Goal: Transaction & Acquisition: Purchase product/service

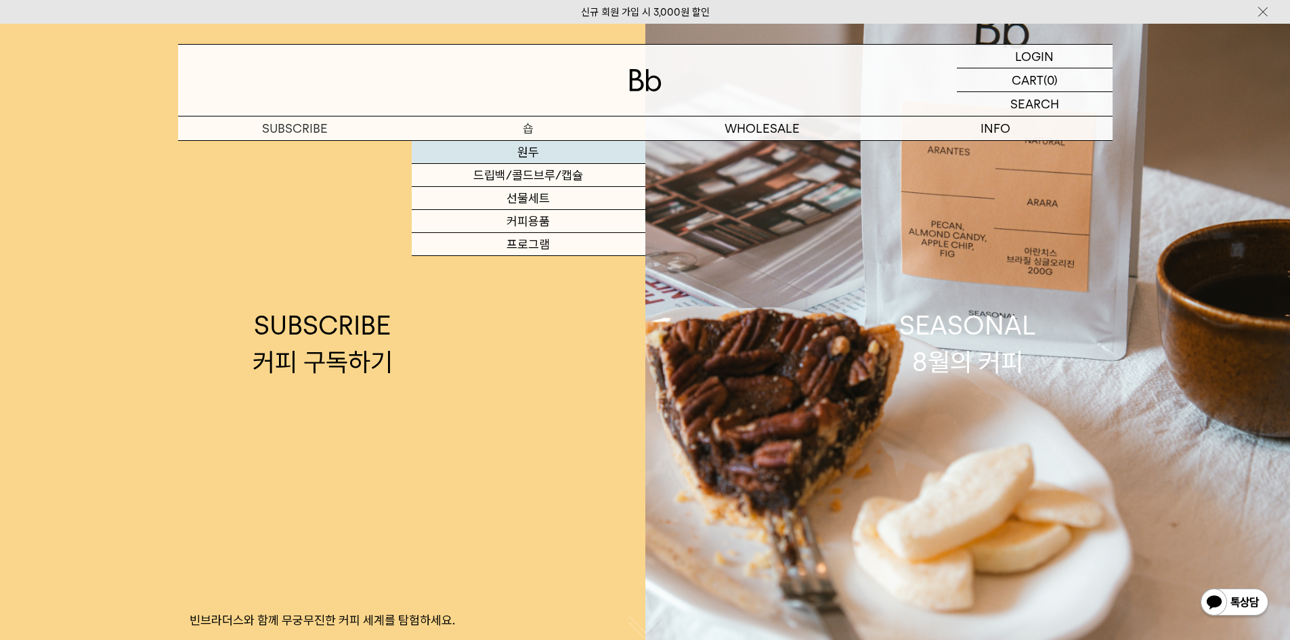
click at [514, 155] on link "원두" at bounding box center [529, 152] width 234 height 23
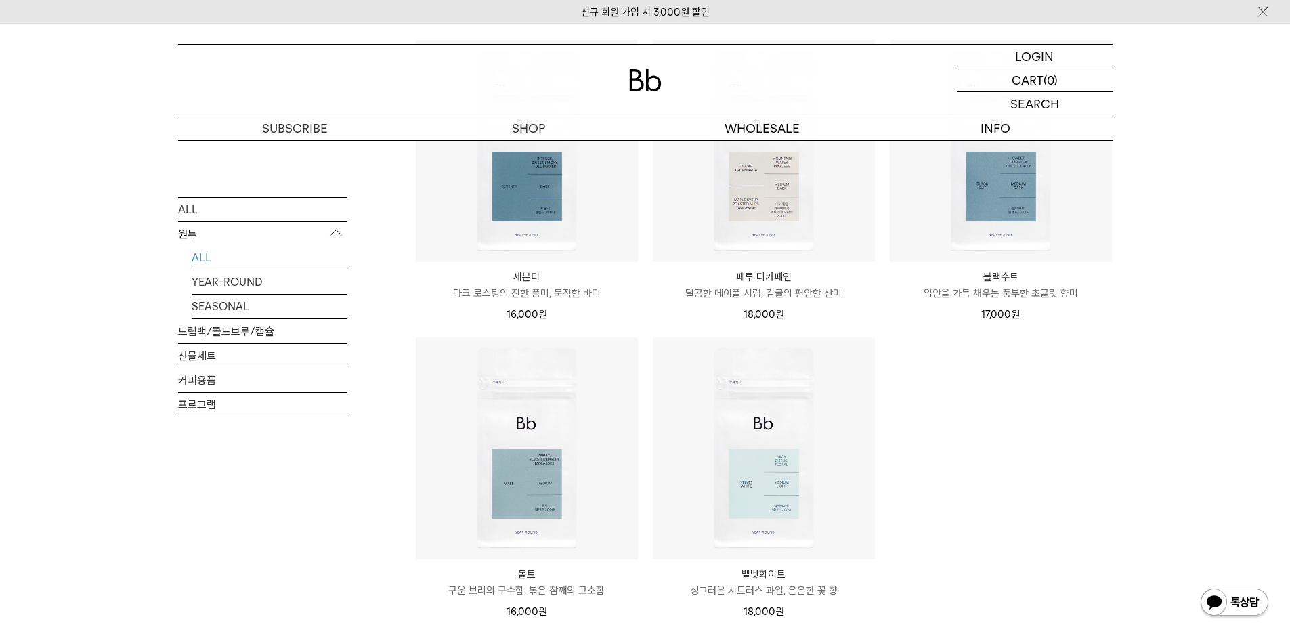
scroll to position [880, 0]
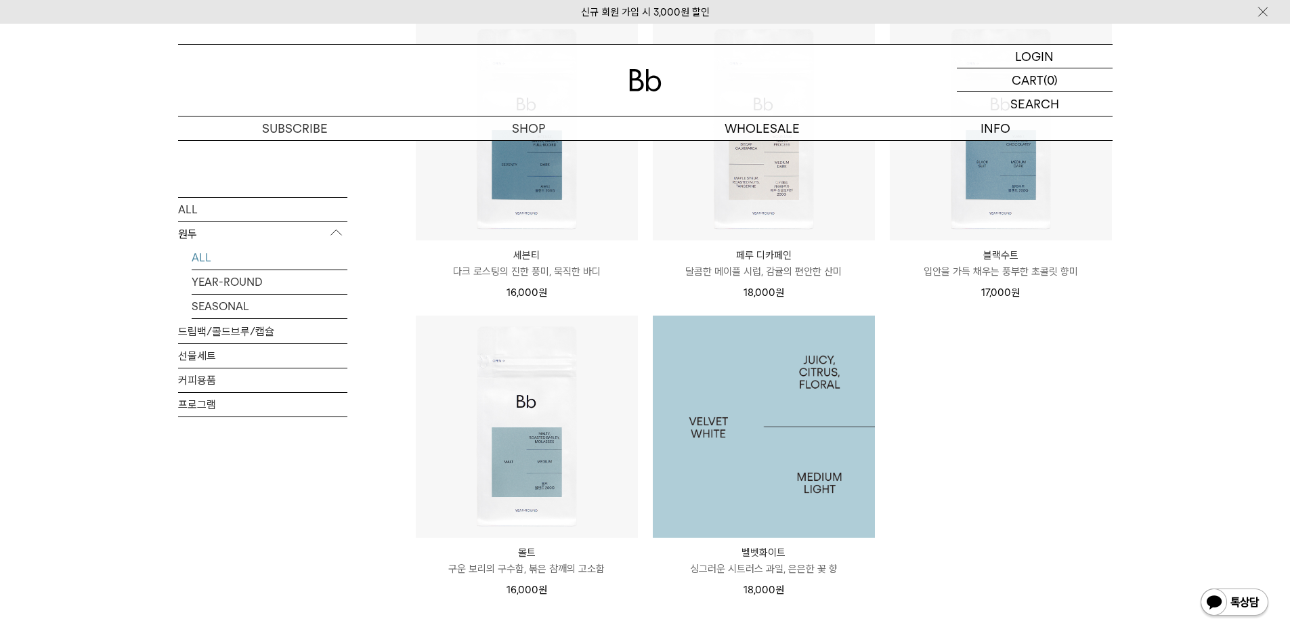
click at [813, 416] on img at bounding box center [764, 426] width 222 height 222
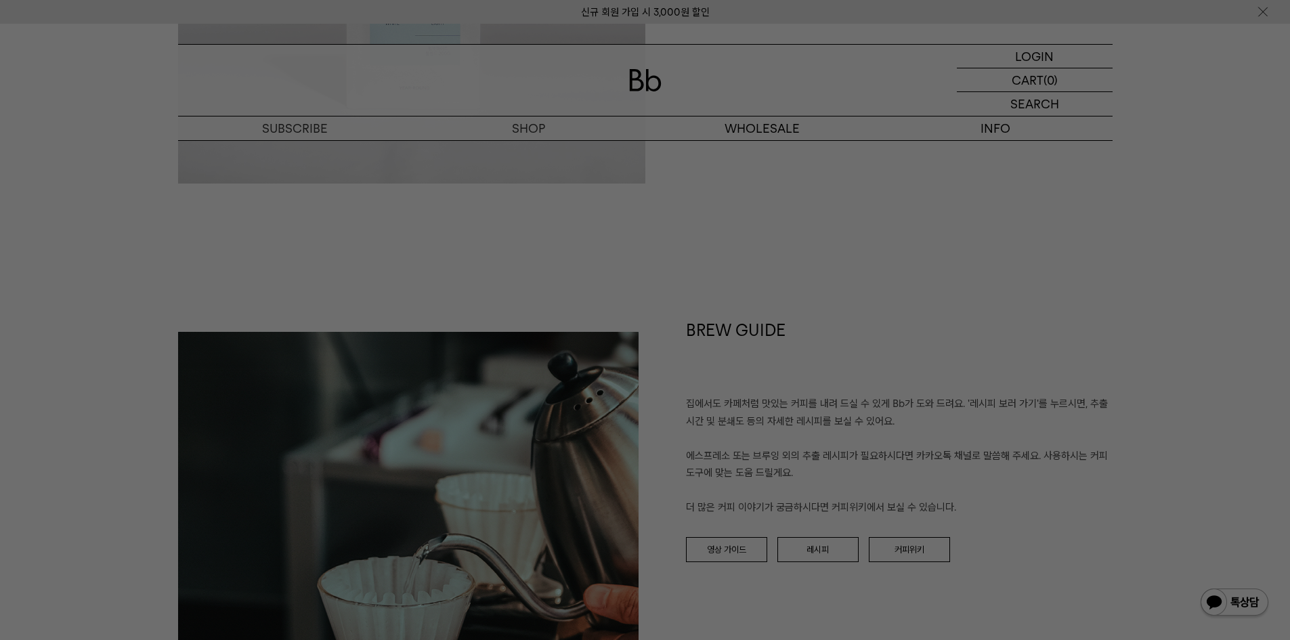
scroll to position [1422, 0]
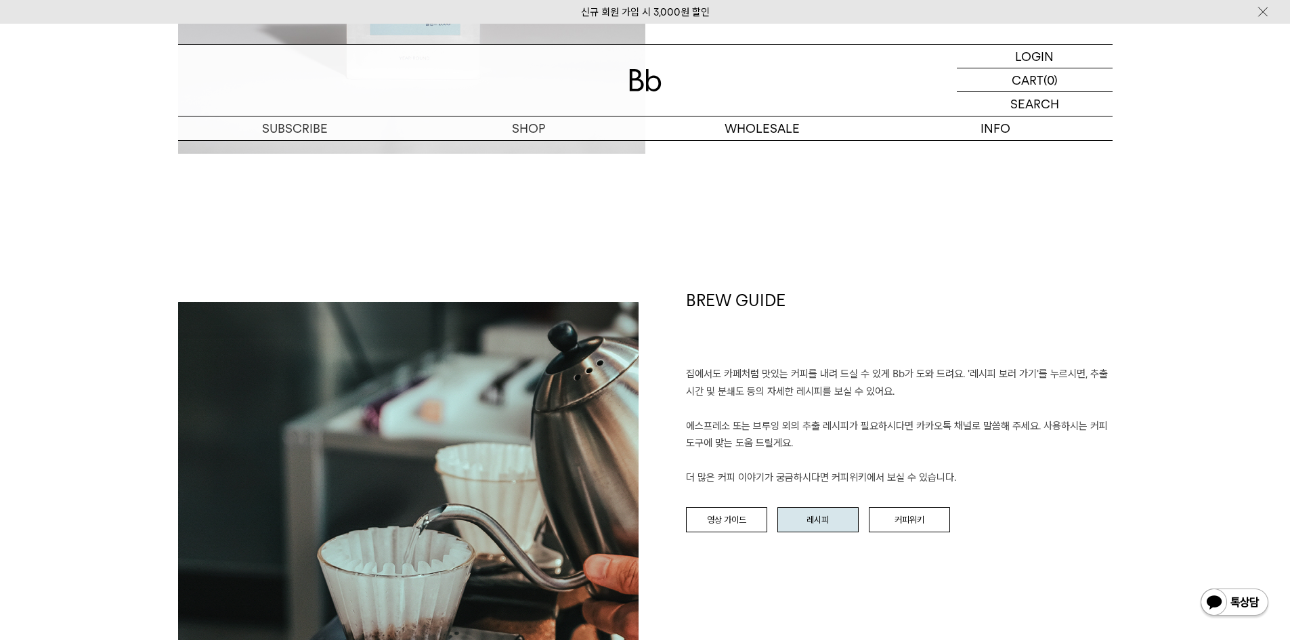
click at [809, 523] on link "레시피" at bounding box center [817, 520] width 81 height 26
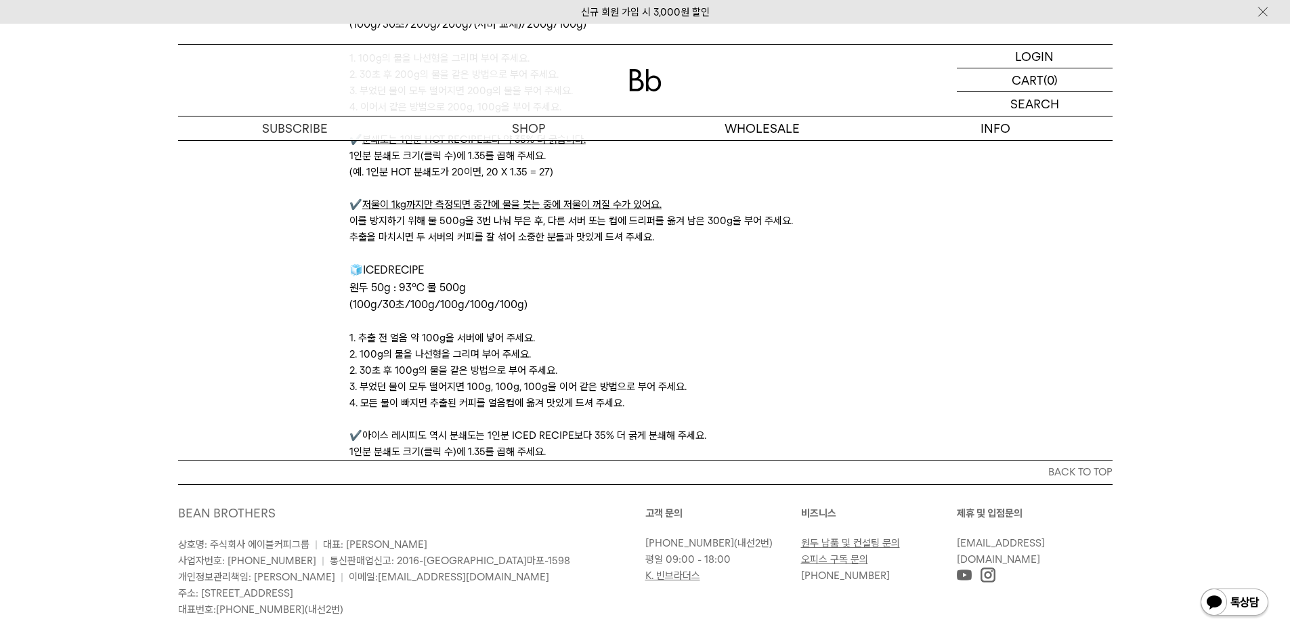
scroll to position [4511, 0]
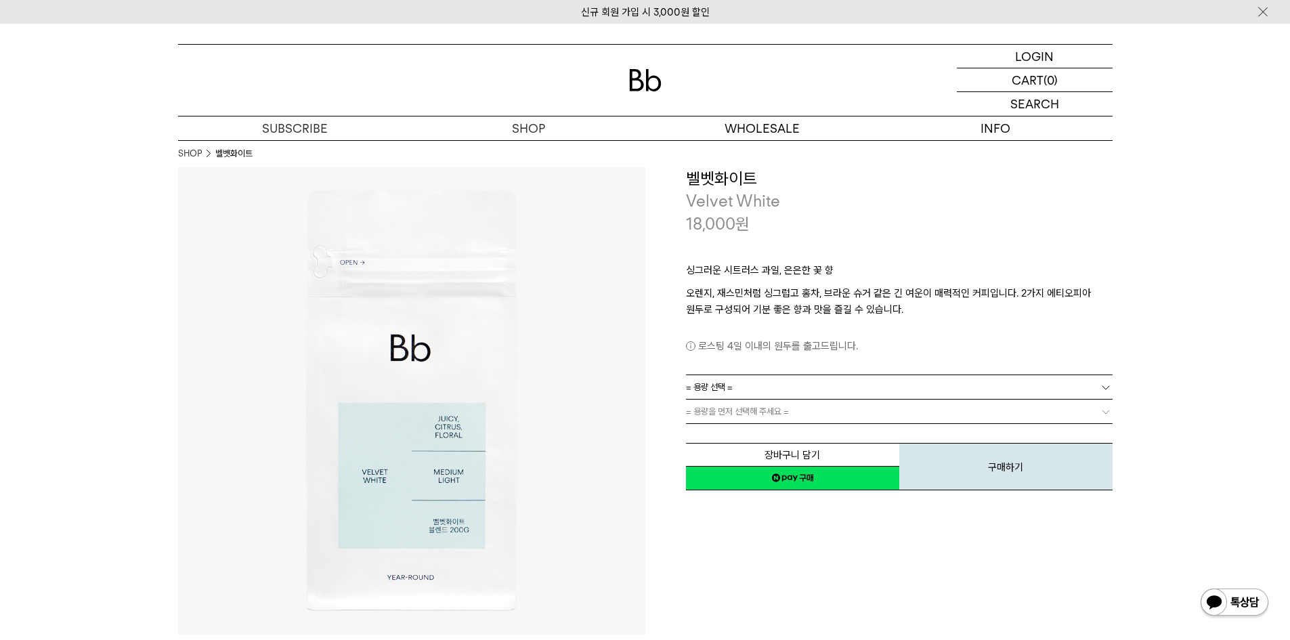
click at [821, 386] on link "= 용량 선택 =" at bounding box center [899, 387] width 426 height 24
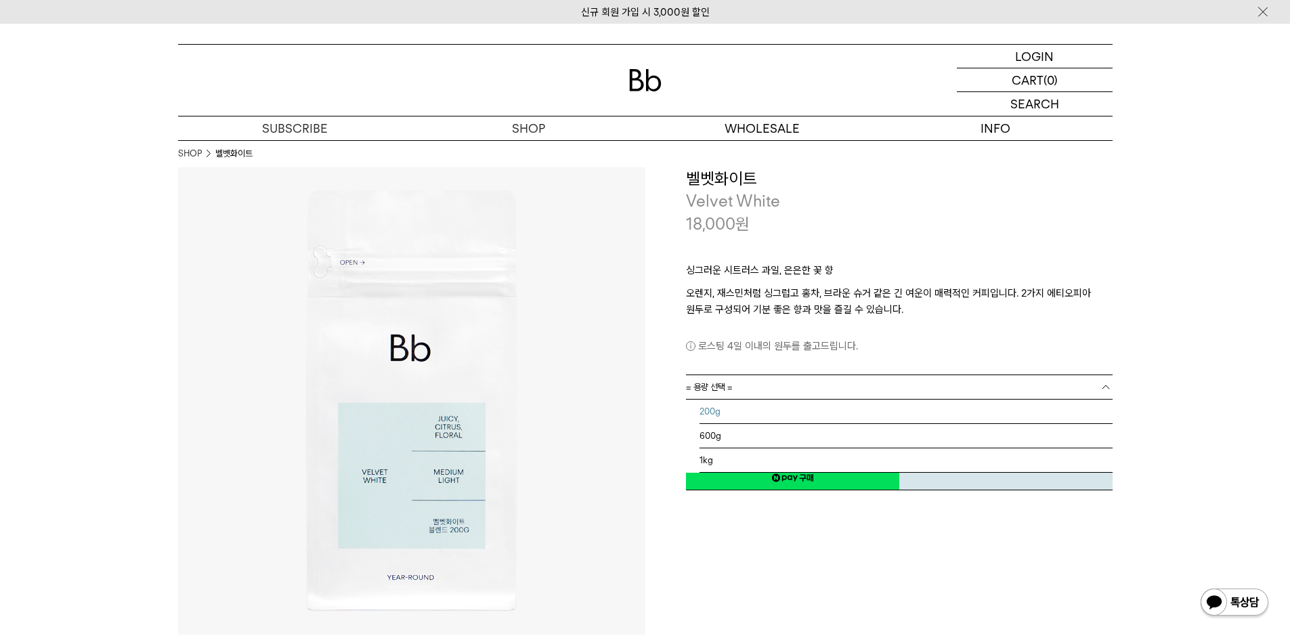
click at [800, 420] on li "200g" at bounding box center [905, 411] width 413 height 24
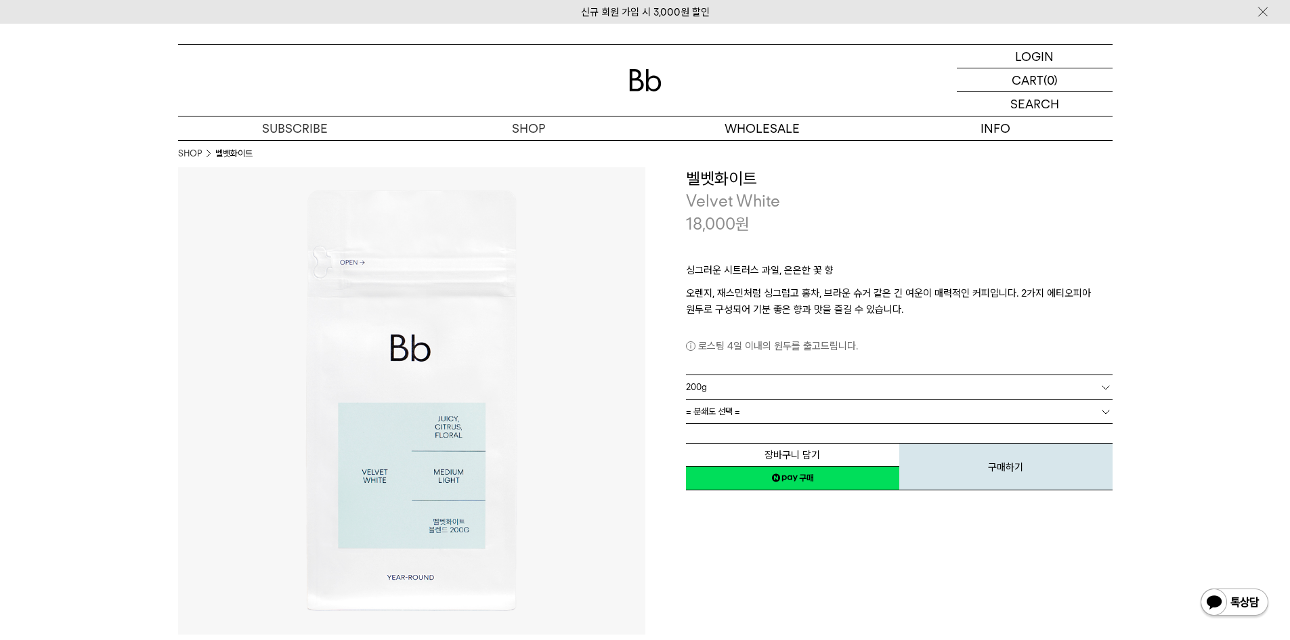
click at [807, 415] on link "= 분쇄도 선택 =" at bounding box center [899, 411] width 426 height 24
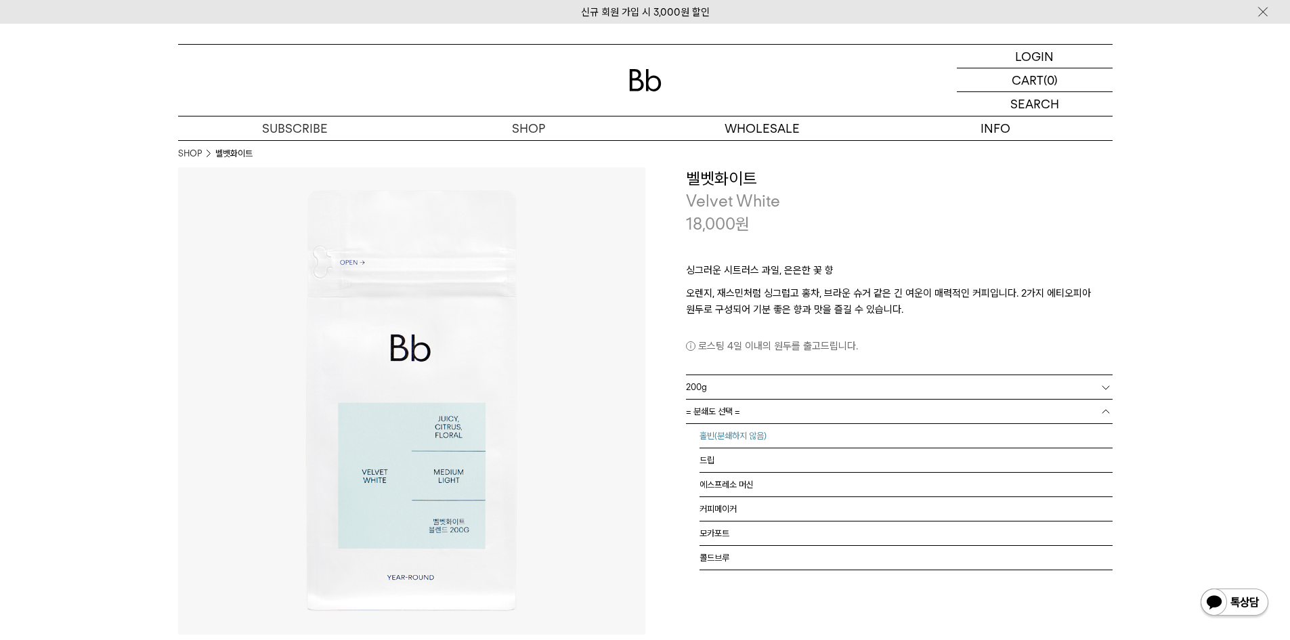
click at [808, 428] on li "홀빈(분쇄하지 않음)" at bounding box center [905, 436] width 413 height 24
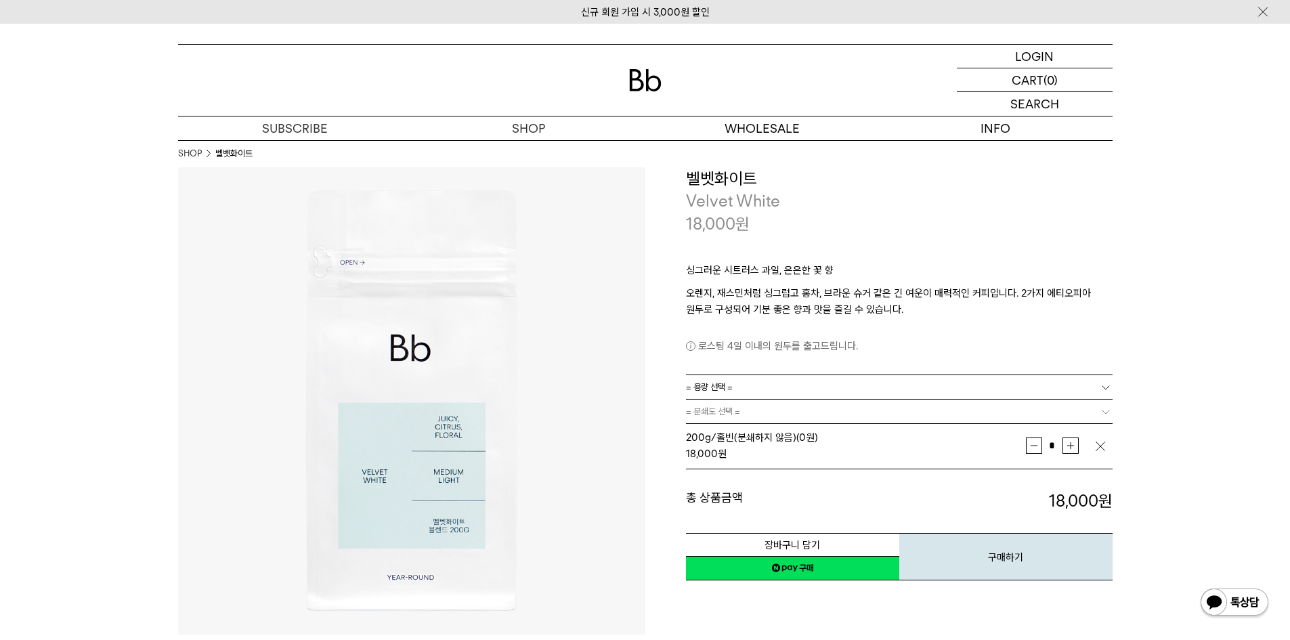
click at [812, 569] on link "네이버페이 구매하기" at bounding box center [792, 568] width 213 height 24
